Goal: Information Seeking & Learning: Learn about a topic

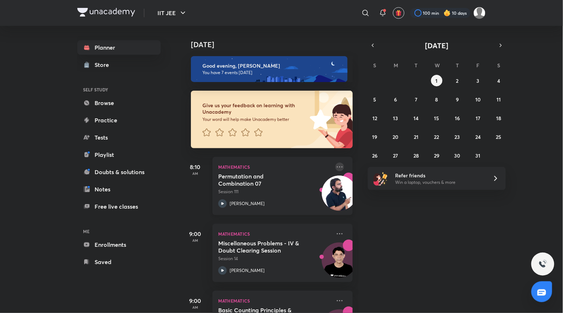
click at [336, 167] on icon at bounding box center [340, 167] width 9 height 9
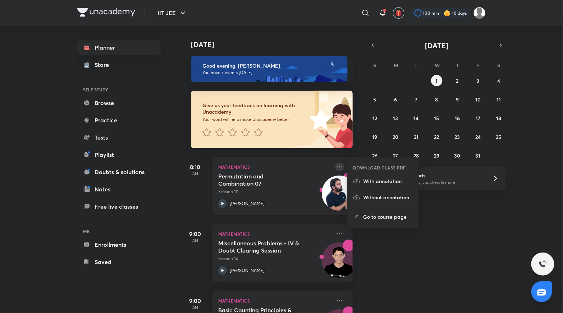
click at [336, 167] on icon at bounding box center [340, 167] width 9 height 9
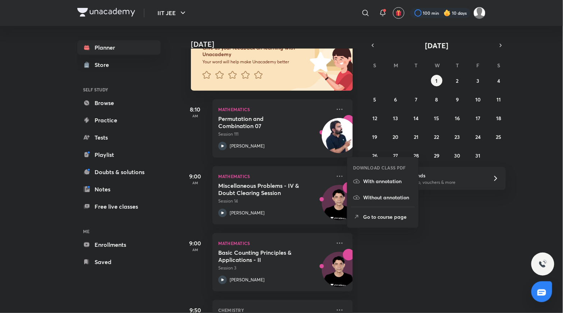
click at [396, 266] on div "[DATE] Good evening, [PERSON_NAME] You have 7 events [DATE] Give us your feedba…" at bounding box center [371, 169] width 381 height 287
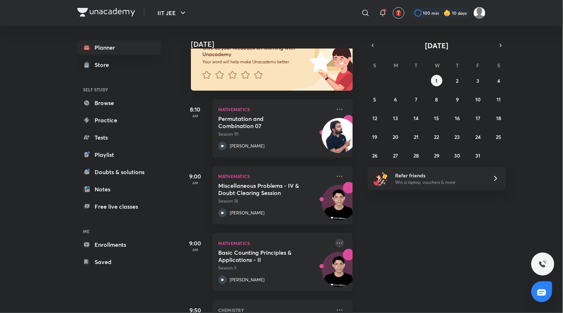
click at [337, 242] on icon at bounding box center [340, 242] width 6 height 1
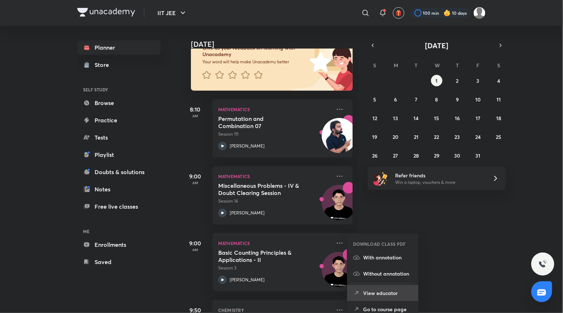
click at [386, 294] on p "View educator" at bounding box center [388, 293] width 50 height 8
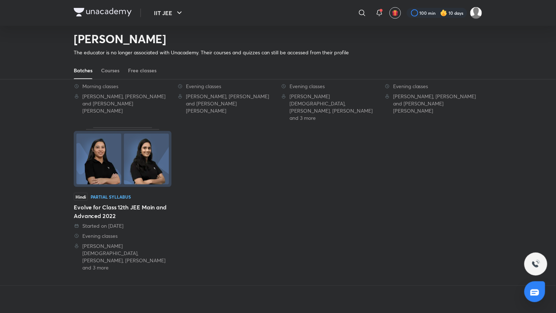
scroll to position [98, 0]
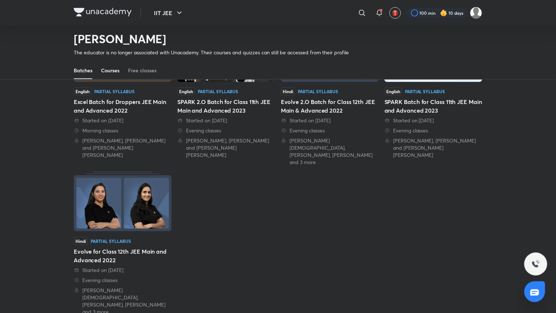
click at [115, 72] on div "Courses" at bounding box center [110, 70] width 18 height 7
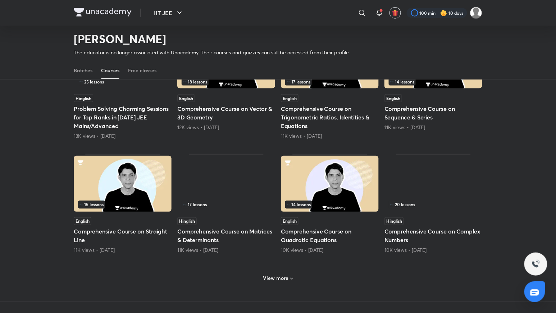
scroll to position [336, 0]
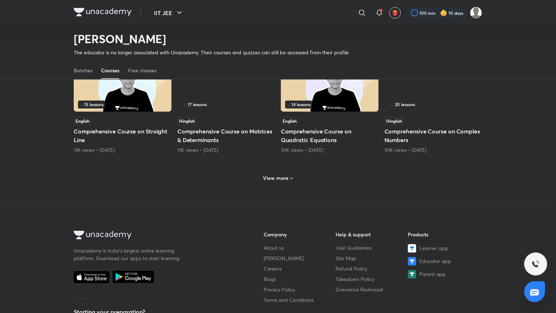
click at [279, 177] on h6 "View more" at bounding box center [276, 178] width 26 height 7
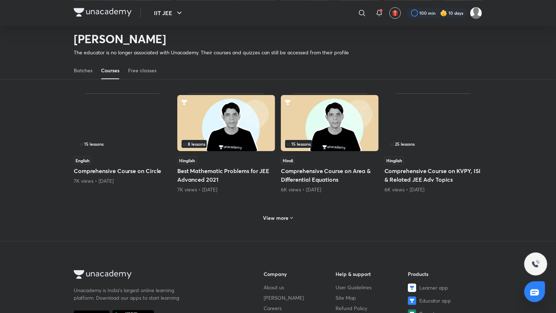
scroll to position [750, 0]
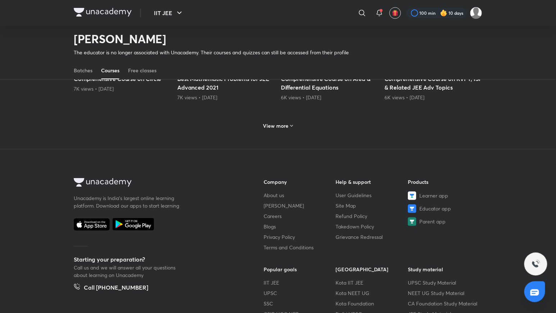
click at [291, 123] on icon at bounding box center [292, 126] width 6 height 6
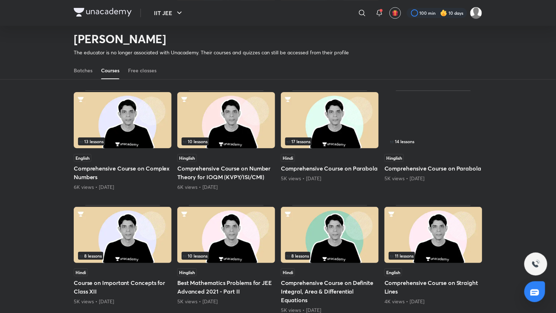
scroll to position [947, 0]
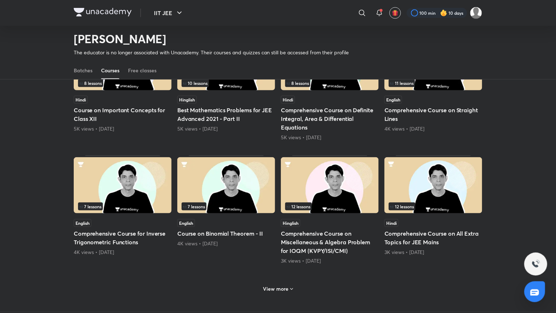
click at [274, 285] on h6 "View more" at bounding box center [276, 288] width 26 height 7
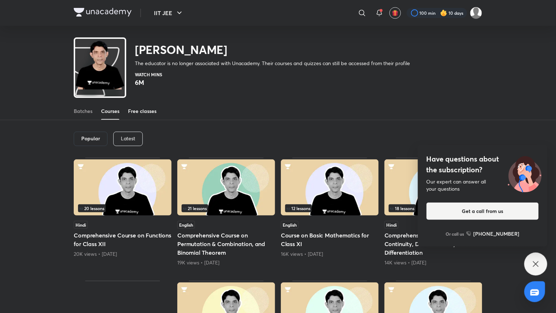
scroll to position [0, 0]
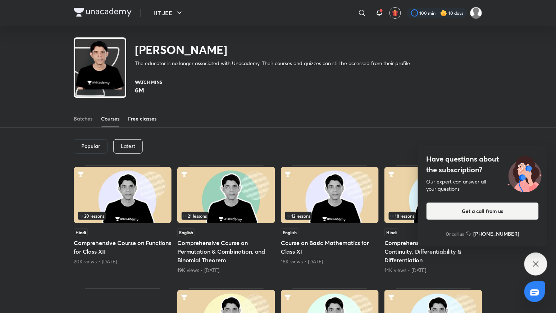
click at [136, 123] on link "Free classes" at bounding box center [142, 118] width 28 height 17
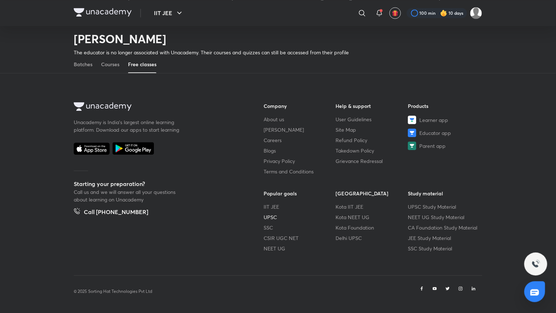
scroll to position [284, 0]
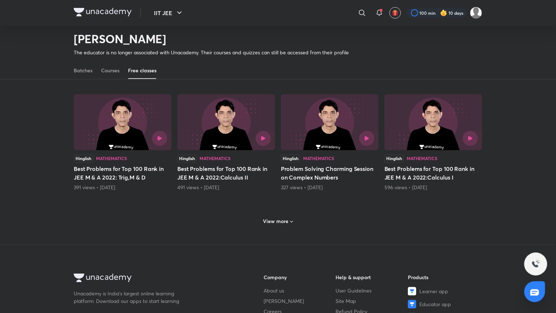
click at [281, 223] on h6 "View more" at bounding box center [276, 221] width 26 height 7
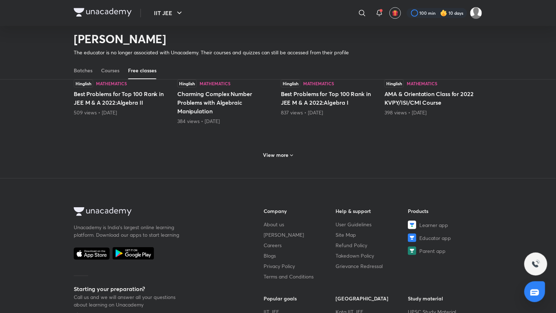
scroll to position [702, 0]
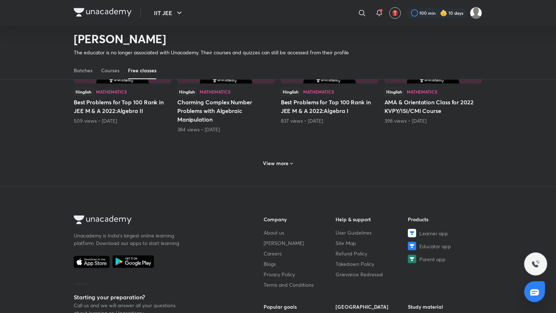
click at [291, 169] on div "View more" at bounding box center [278, 164] width 36 height 12
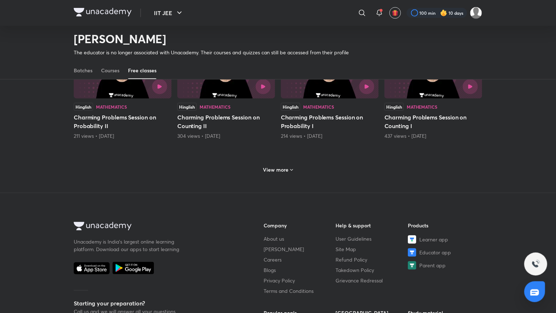
click at [292, 171] on icon at bounding box center [292, 170] width 6 height 6
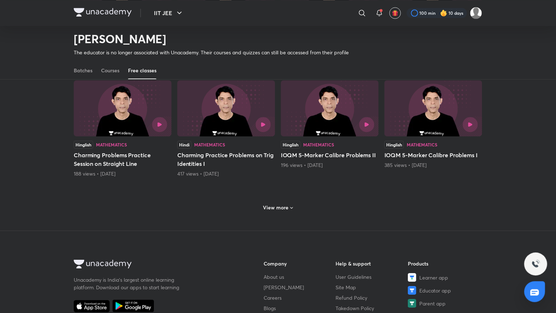
scroll to position [1400, 0]
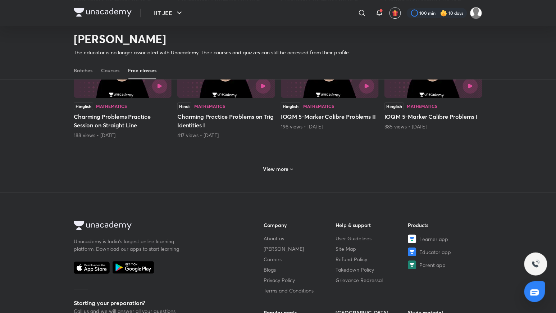
click at [291, 178] on div "View more" at bounding box center [278, 168] width 409 height 19
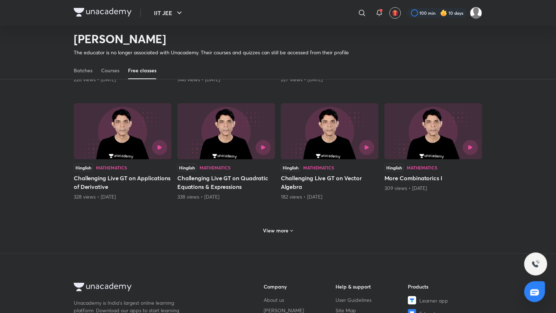
scroll to position [1753, 0]
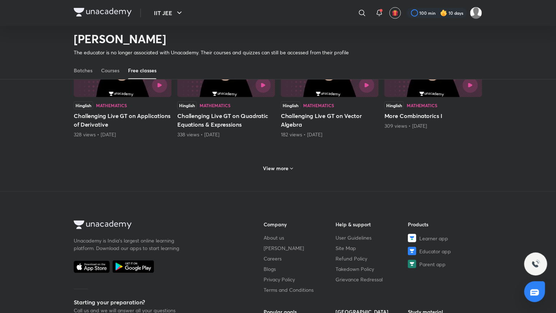
click at [286, 167] on div "View more" at bounding box center [278, 169] width 36 height 12
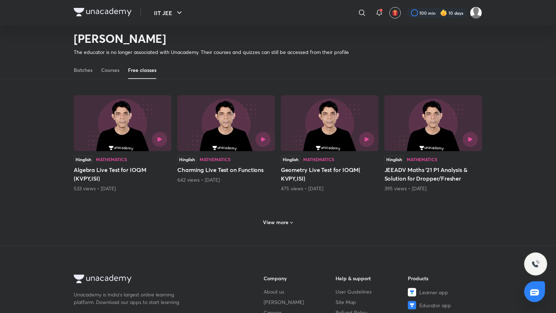
scroll to position [2163, 0]
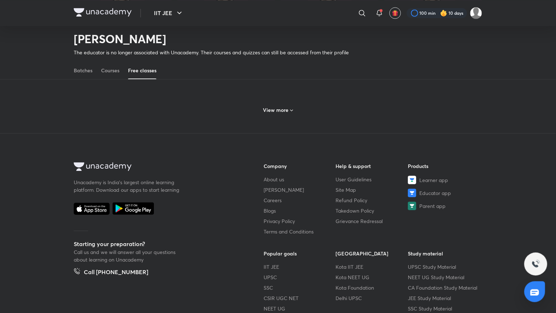
click at [282, 119] on div "View more" at bounding box center [278, 109] width 409 height 19
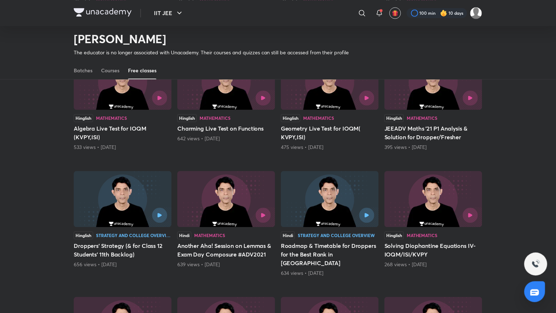
scroll to position [2458, 0]
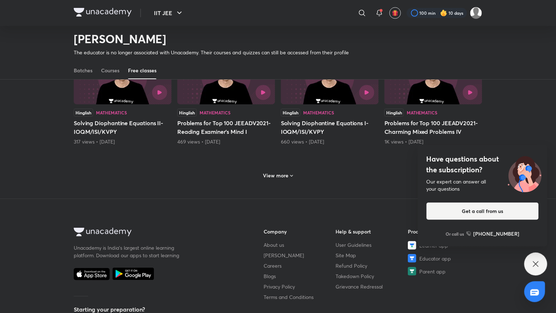
click at [289, 173] on icon at bounding box center [292, 176] width 6 height 6
click at [533, 263] on icon at bounding box center [536, 264] width 9 height 9
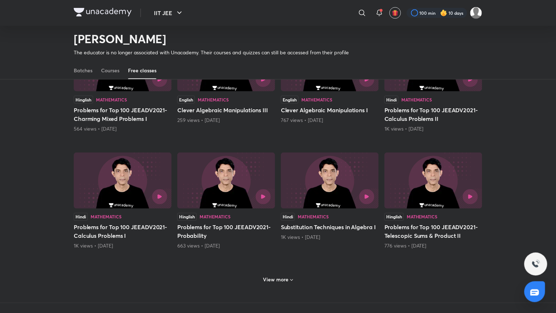
scroll to position [2745, 0]
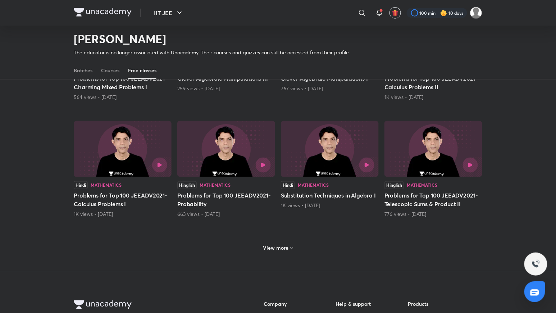
click at [285, 245] on h6 "View more" at bounding box center [276, 248] width 26 height 7
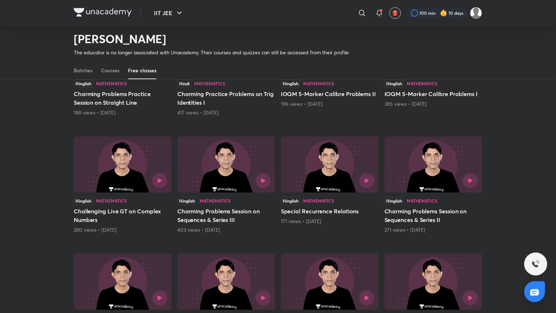
scroll to position [1538, 0]
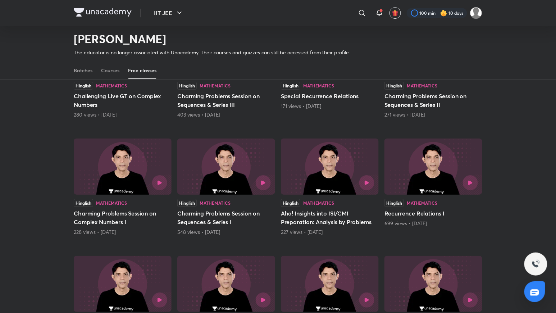
click at [427, 214] on h5 "Recurrence Relations I" at bounding box center [433, 213] width 98 height 9
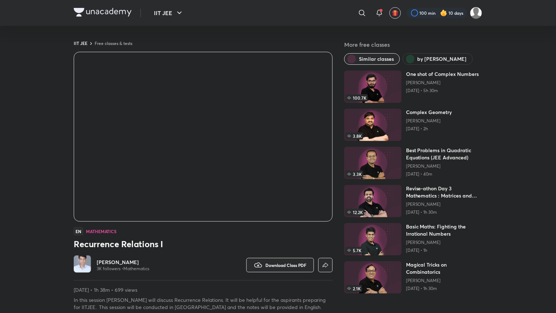
click at [445, 59] on span "by [PERSON_NAME]" at bounding box center [442, 58] width 49 height 7
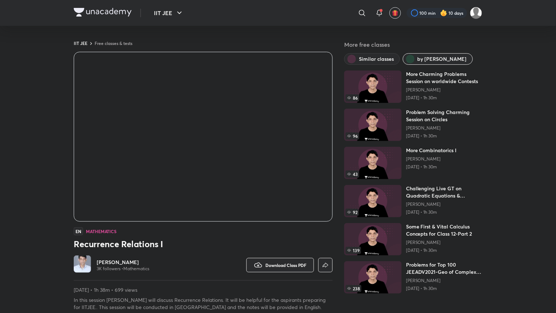
scroll to position [7, 0]
click at [430, 87] on div "More Charming Problems Session on worldwide Contests [PERSON_NAME] [DATE] • 1h …" at bounding box center [444, 86] width 76 height 32
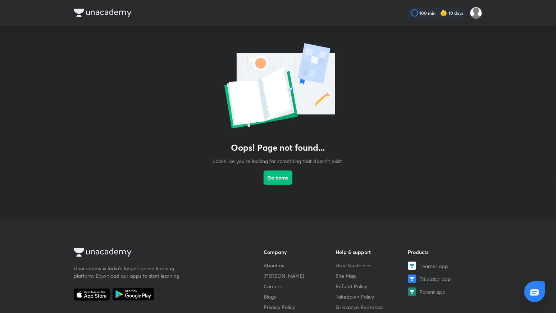
drag, startPoint x: 310, startPoint y: 124, endPoint x: 306, endPoint y: 123, distance: 4.4
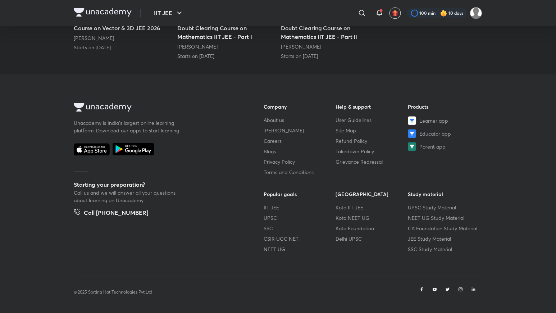
scroll to position [342, 0]
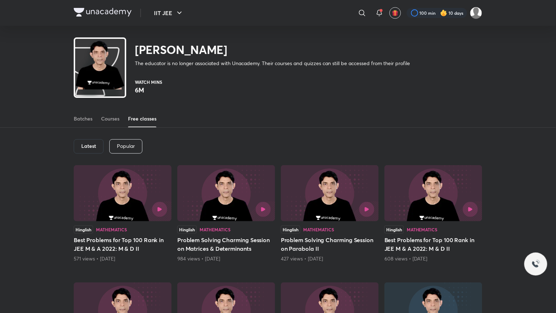
click at [131, 143] on p "Popular" at bounding box center [126, 146] width 18 height 6
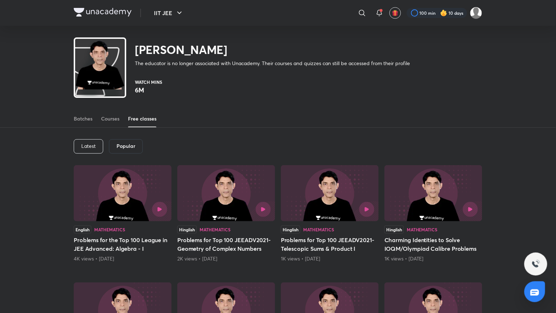
click at [98, 150] on div "Latest" at bounding box center [88, 146] width 29 height 14
click at [121, 148] on p "Popular" at bounding box center [126, 146] width 18 height 6
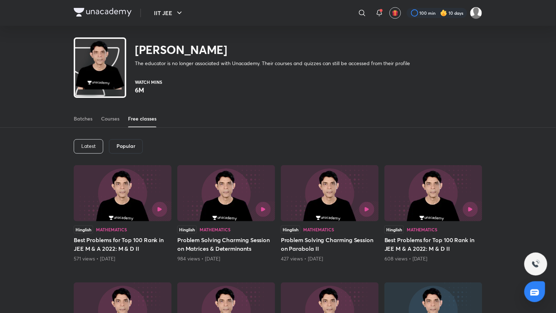
click at [121, 148] on h6 "Popular" at bounding box center [126, 146] width 19 height 6
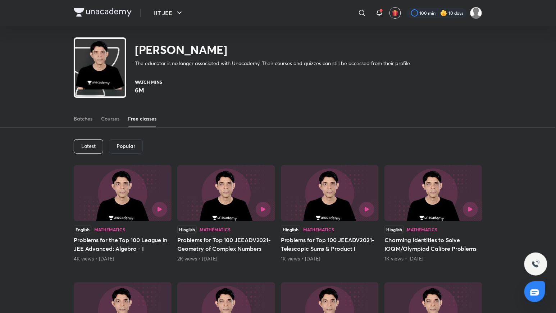
click at [121, 148] on h6 "Popular" at bounding box center [126, 146] width 19 height 6
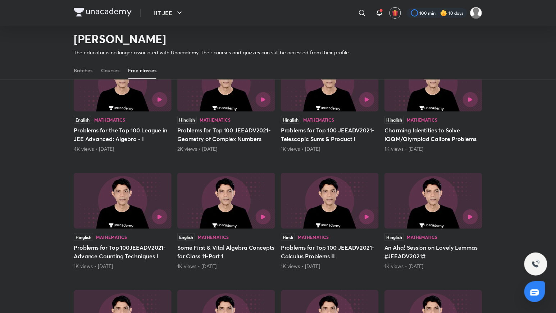
scroll to position [261, 0]
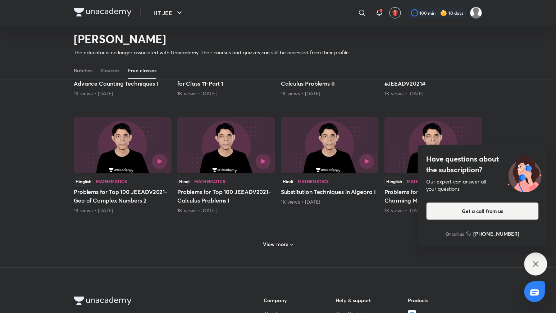
click at [537, 256] on div "Have questions about the subscription? Our expert can answer all your questions…" at bounding box center [535, 263] width 23 height 23
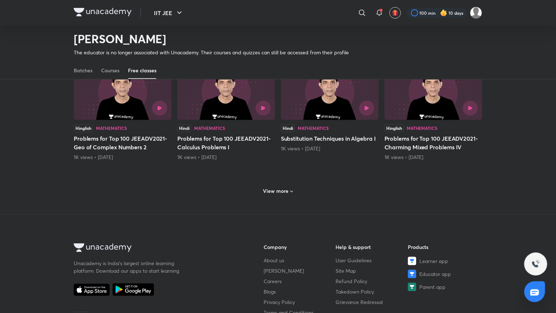
scroll to position [318, 0]
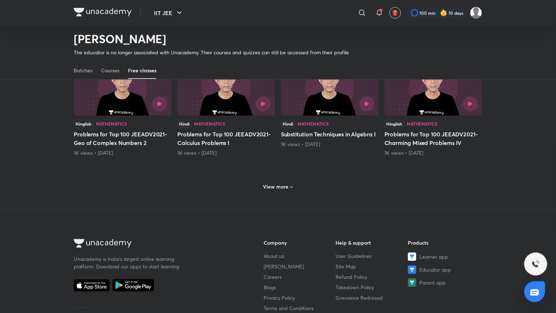
click at [296, 189] on div "View more" at bounding box center [278, 186] width 409 height 19
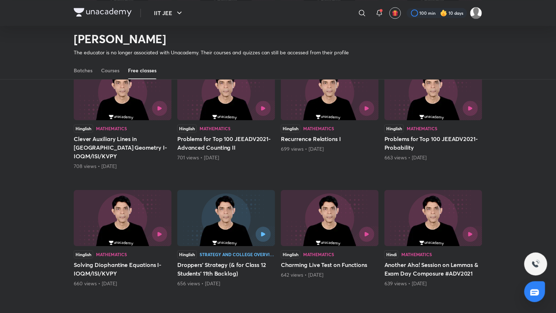
scroll to position [606, 0]
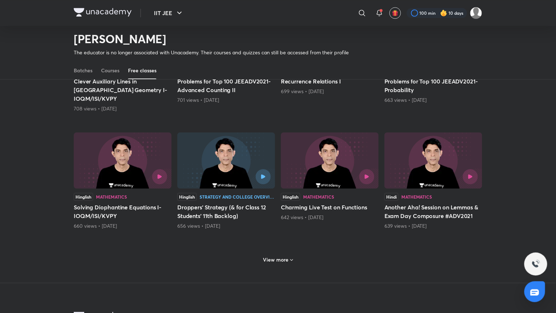
click at [294, 256] on div "View more" at bounding box center [278, 260] width 36 height 12
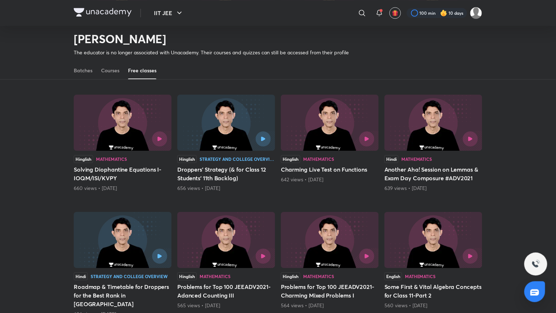
scroll to position [664, 0]
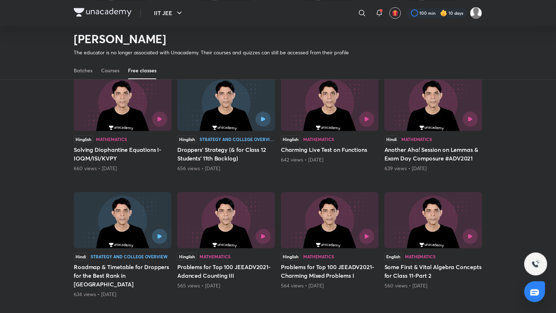
click at [134, 145] on h5 "Solving Diophantine Equations I-IOQM/ISI/KVPY" at bounding box center [123, 153] width 98 height 17
